Goal: Transaction & Acquisition: Book appointment/travel/reservation

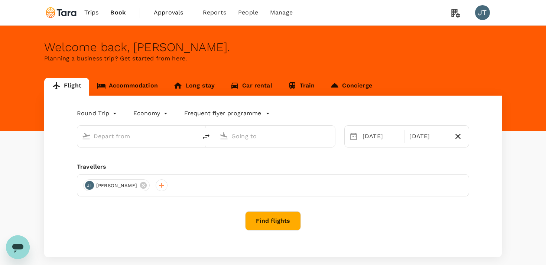
click at [140, 84] on link "Accommodation" at bounding box center [127, 87] width 76 height 18
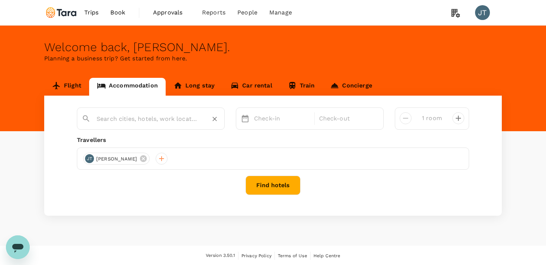
click at [125, 120] on input "text" at bounding box center [148, 119] width 102 height 12
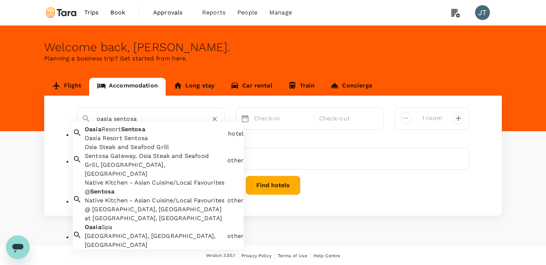
scroll to position [10, 0]
click at [150, 134] on div "Oasia Resort Sentosa" at bounding box center [155, 138] width 140 height 9
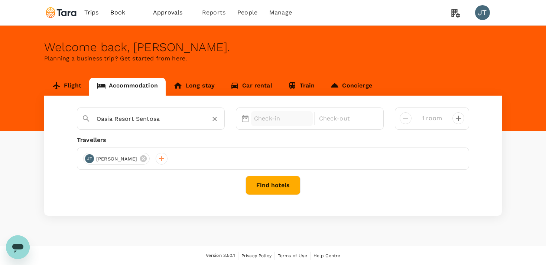
type input "Oasia Resort Sentosa"
click at [274, 120] on p "Check-in" at bounding box center [282, 118] width 56 height 9
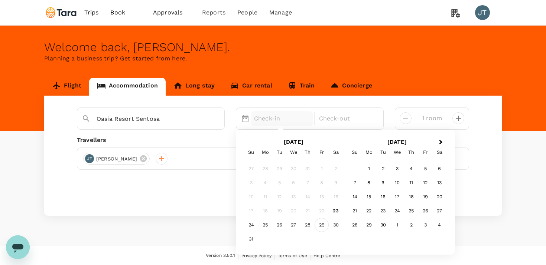
click at [321, 225] on div "29" at bounding box center [321, 226] width 14 height 14
click at [336, 225] on div "30" at bounding box center [335, 226] width 14 height 14
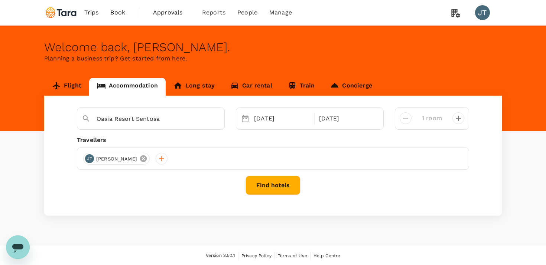
click at [139, 161] on icon at bounding box center [143, 159] width 8 height 8
click at [89, 158] on div at bounding box center [89, 159] width 12 height 12
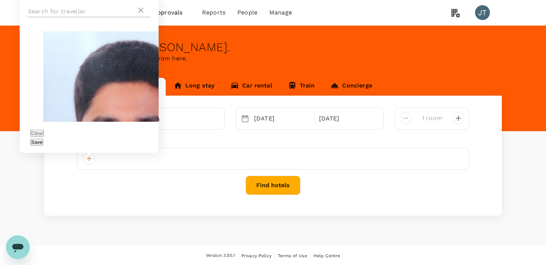
click at [89, 17] on input "text" at bounding box center [82, 12] width 108 height 12
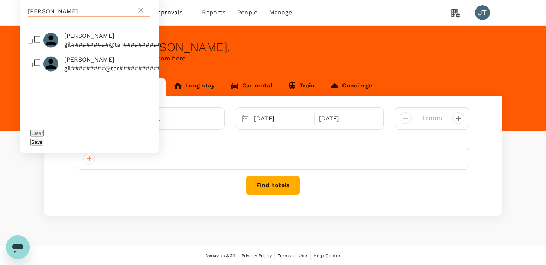
type input "[PERSON_NAME]"
click at [32, 43] on input "checkbox" at bounding box center [30, 41] width 5 height 5
checkbox input "true"
click at [140, 138] on div "Save" at bounding box center [88, 142] width 117 height 9
click at [43, 145] on button "Save" at bounding box center [36, 142] width 13 height 7
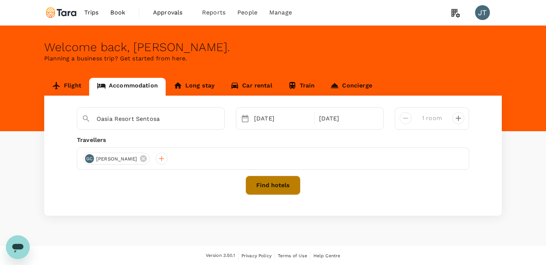
click at [285, 188] on button "Find hotels" at bounding box center [272, 185] width 55 height 19
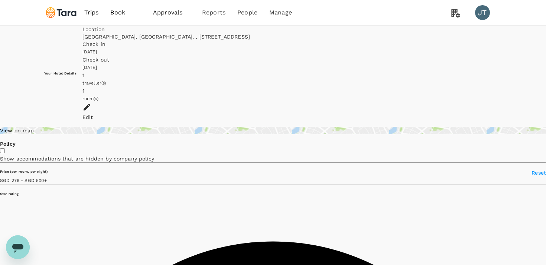
type input "499.22"
type input "278.92"
type input "499.92"
type input "230.92"
type input "499.92"
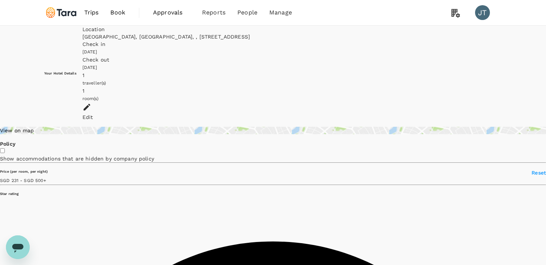
type input "[EMAIL_ADDRESS][DOMAIN_NAME]"
type input "65"
type input "98758011"
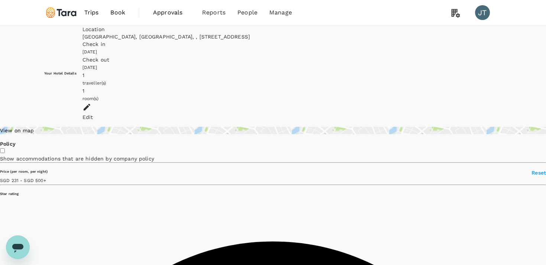
type input "499.92"
